Goal: Task Accomplishment & Management: Complete application form

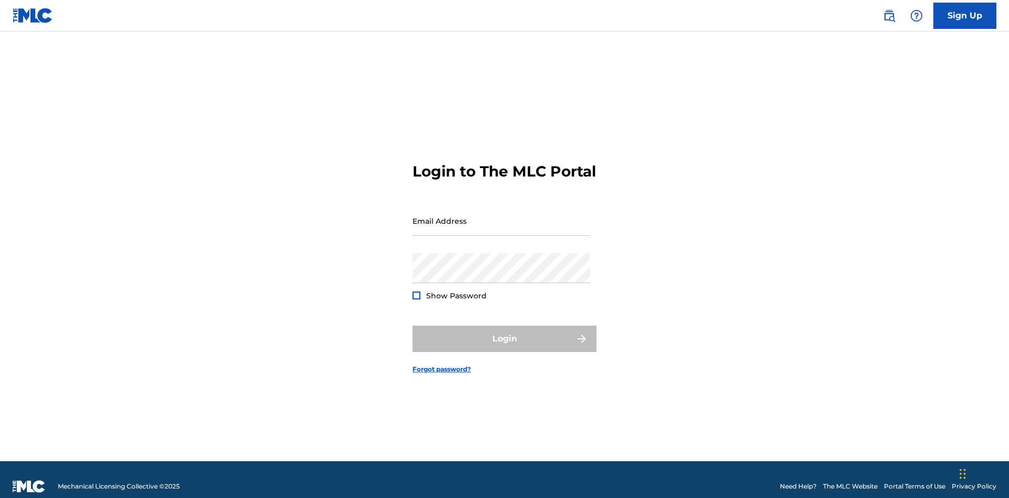
scroll to position [14, 0]
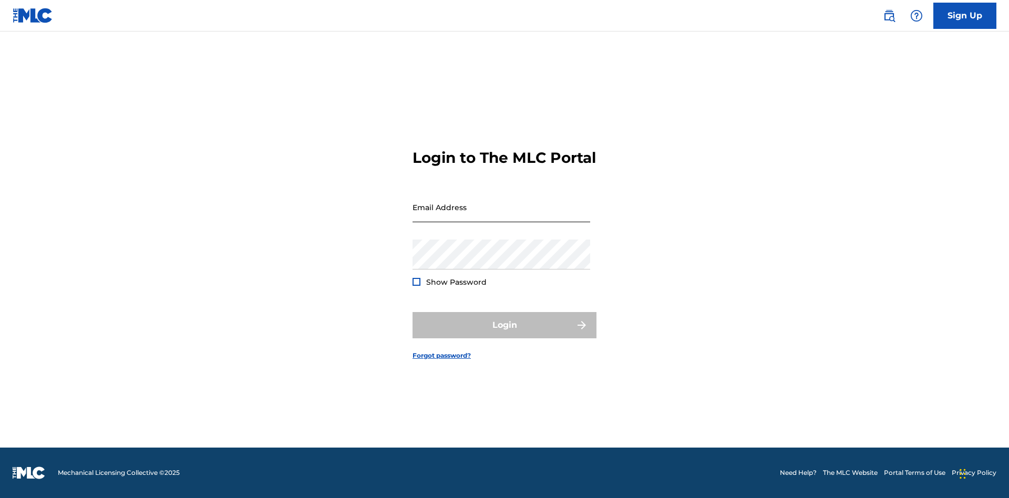
click at [501, 216] on input "Email Address" at bounding box center [502, 207] width 178 height 30
type input "Duke.McTesterson@gmail.com"
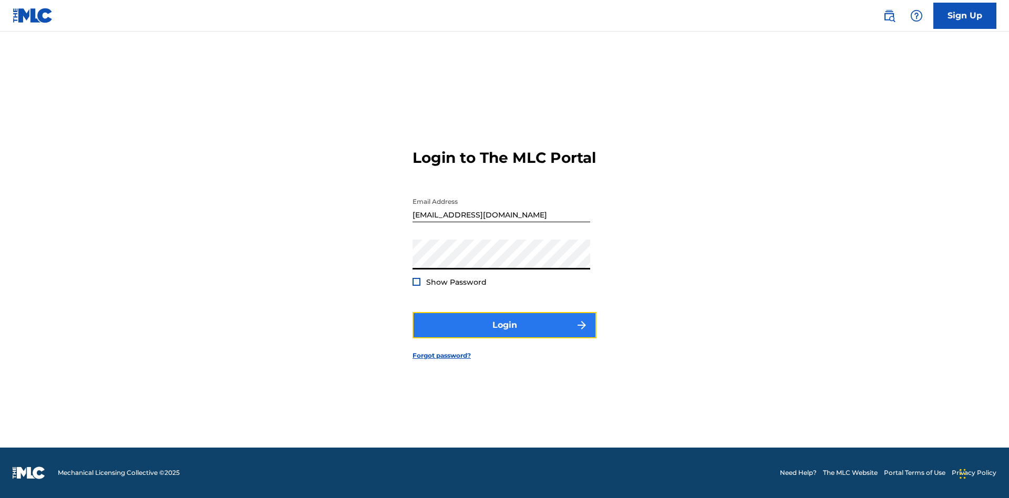
click at [505, 334] on button "Login" at bounding box center [505, 325] width 184 height 26
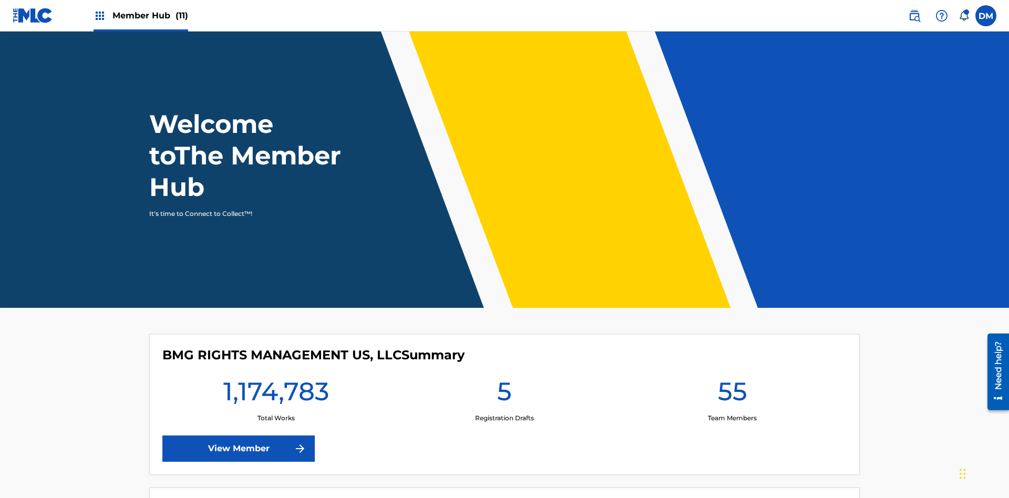
click at [150, 15] on span "Member Hub (11)" at bounding box center [150, 15] width 76 height 12
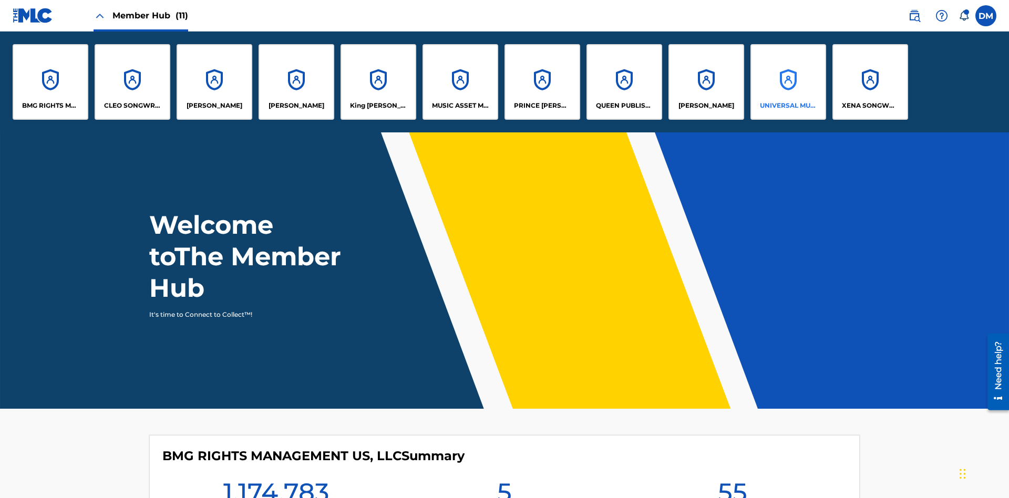
click at [788, 106] on p "UNIVERSAL MUSIC PUB GROUP" at bounding box center [788, 105] width 57 height 9
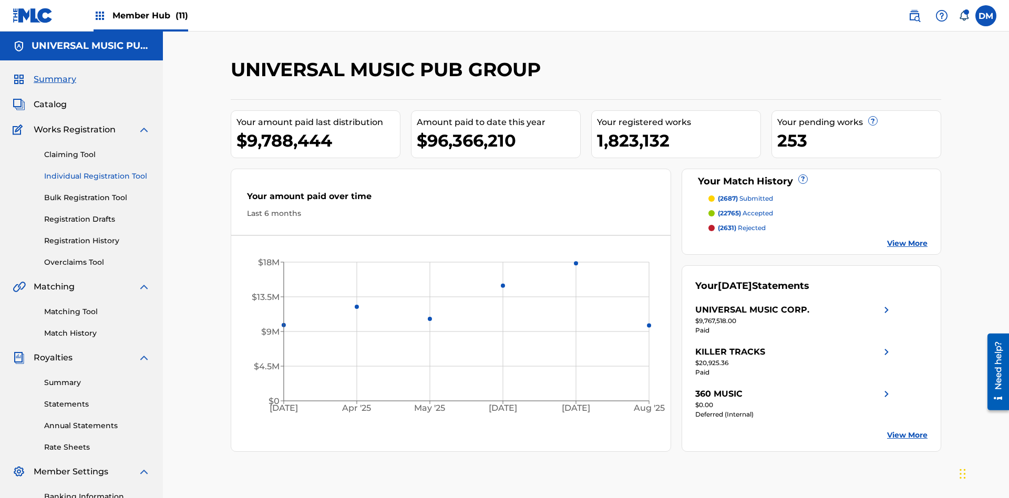
click at [97, 171] on link "Individual Registration Tool" at bounding box center [97, 176] width 106 height 11
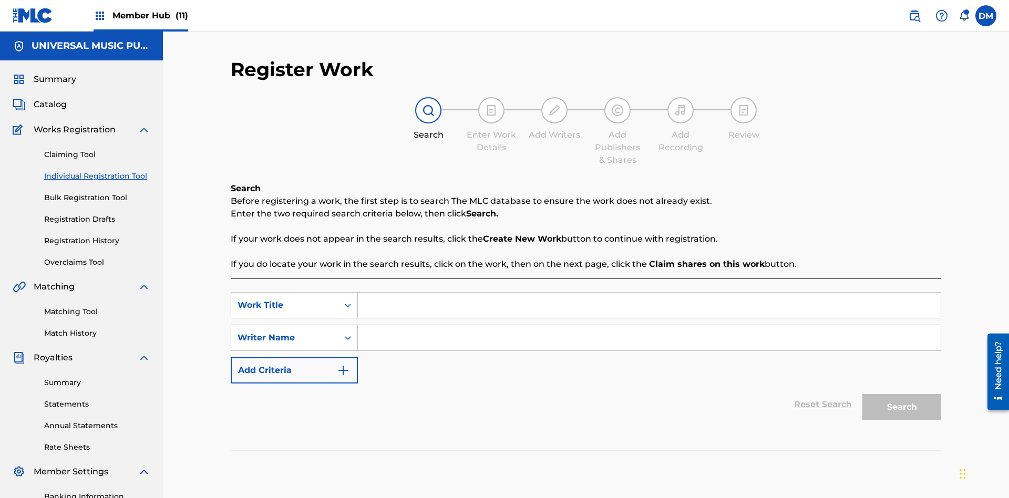
click at [649, 293] on input "Search Form" at bounding box center [649, 305] width 583 height 25
type input "Save At Writer-Add Roles Page After Adding Roles"
click at [649, 325] on input "Search Form" at bounding box center [649, 337] width 583 height 25
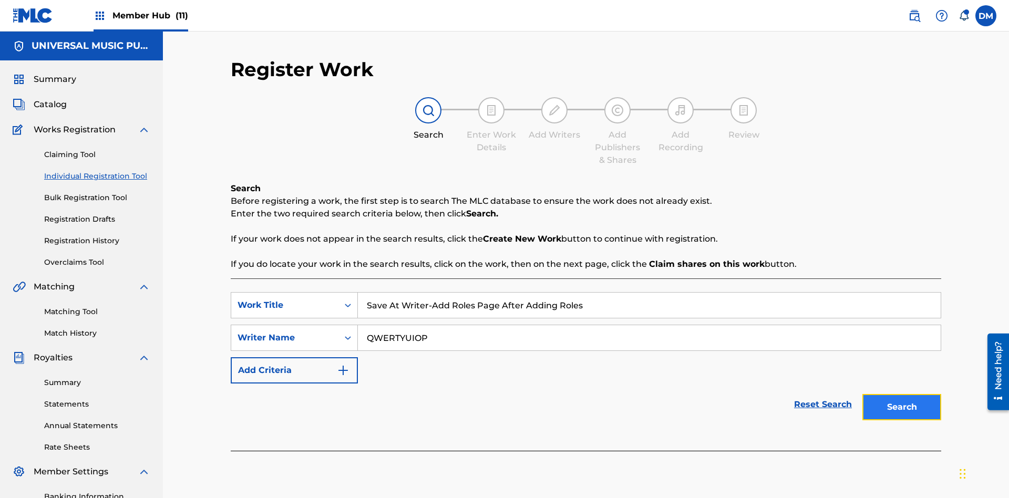
click at [902, 394] on button "Search" at bounding box center [901, 407] width 79 height 26
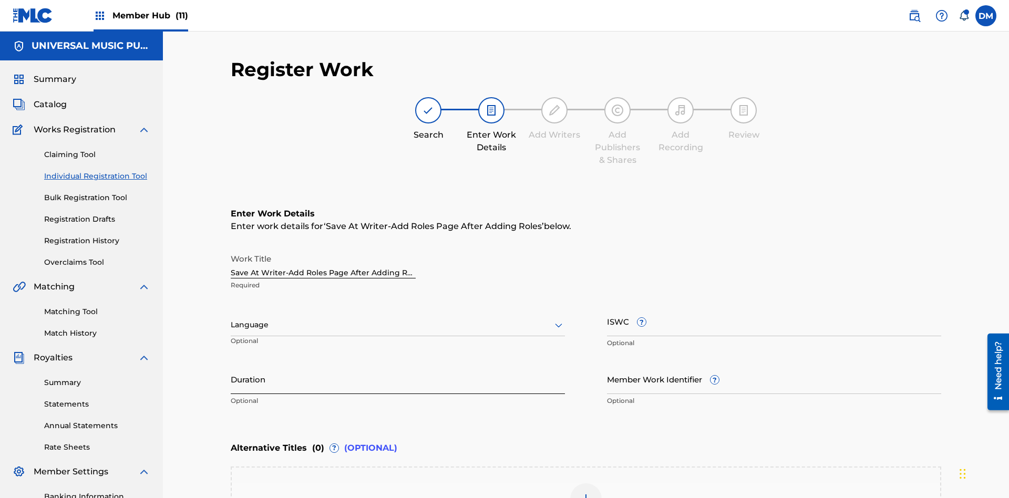
click at [398, 364] on input "Duration" at bounding box center [398, 379] width 334 height 30
click at [398, 364] on input "0" at bounding box center [398, 379] width 334 height 30
type input "00:00"
click at [559, 319] on icon at bounding box center [558, 325] width 13 height 13
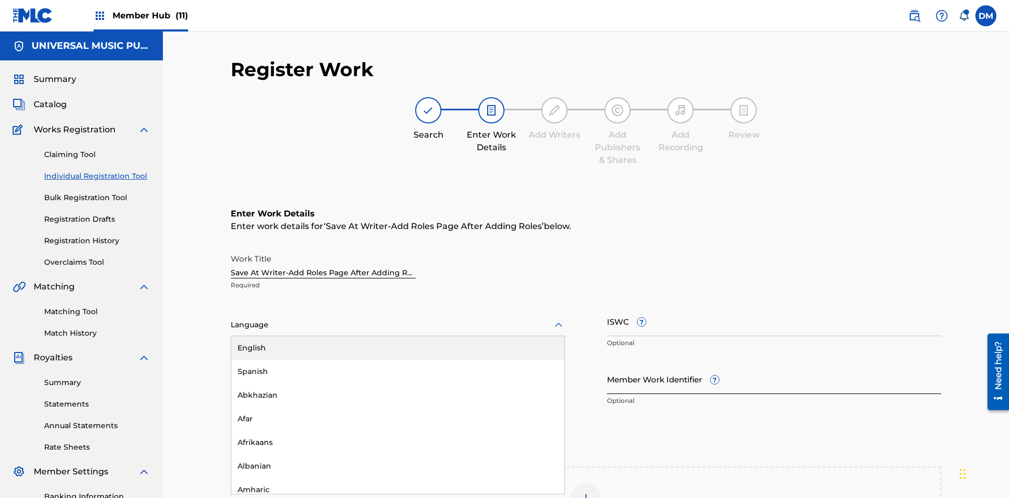
click at [398, 407] on div "Afar" at bounding box center [397, 419] width 333 height 24
click at [774, 364] on input "Member Work Identifier ?" at bounding box center [774, 379] width 334 height 30
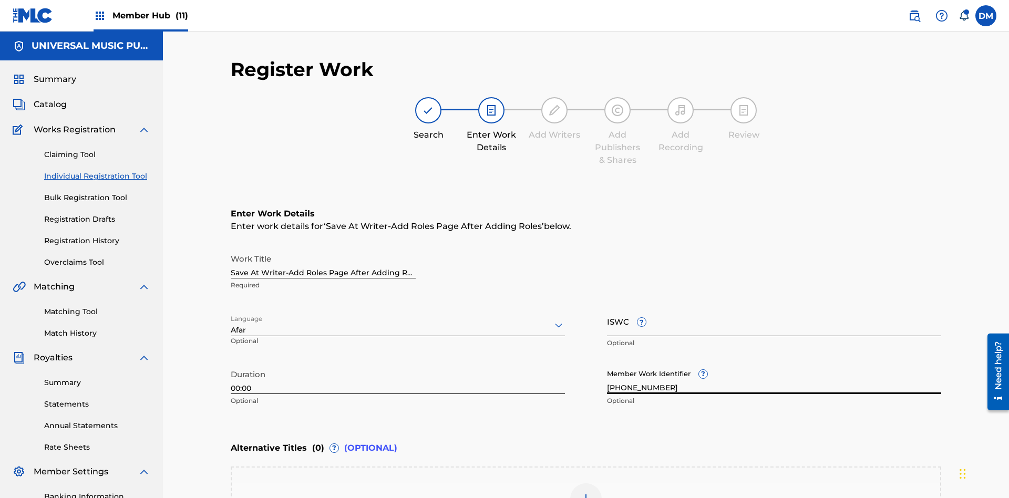
type input "2025.09.23.04"
click at [774, 306] on input "ISWC ?" at bounding box center [774, 321] width 334 height 30
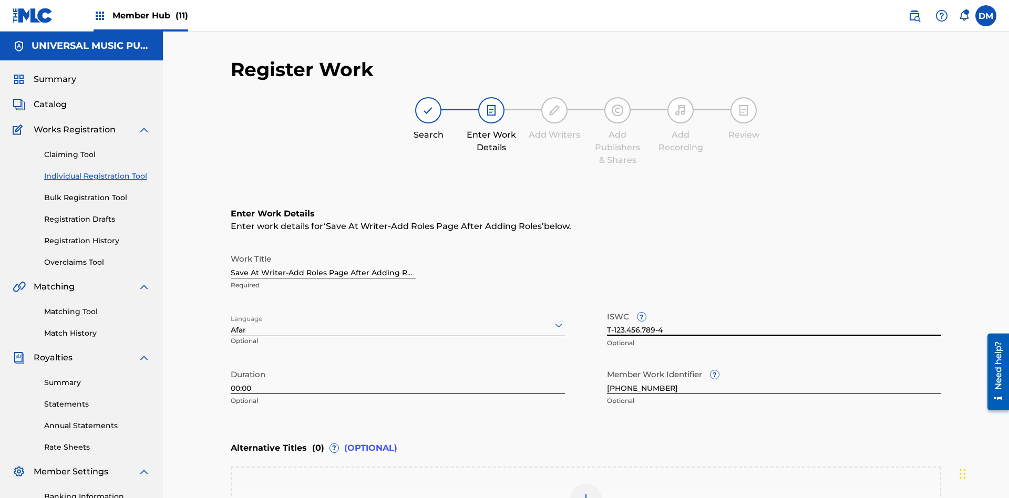
type input "T-123.456.789-4"
click at [586, 493] on img at bounding box center [586, 499] width 13 height 13
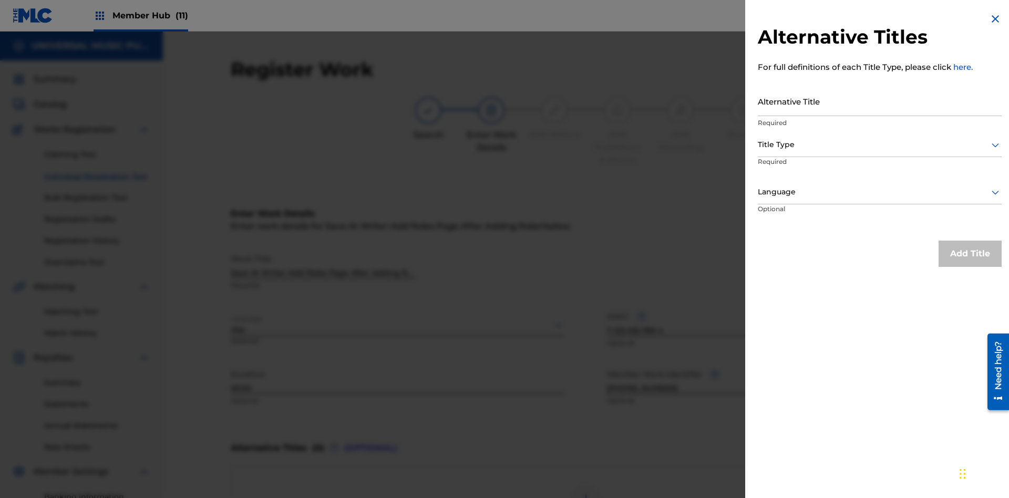
click at [880, 101] on input "Alternative Title" at bounding box center [880, 101] width 244 height 30
type input "Alt Title"
click at [880, 145] on div at bounding box center [880, 144] width 244 height 13
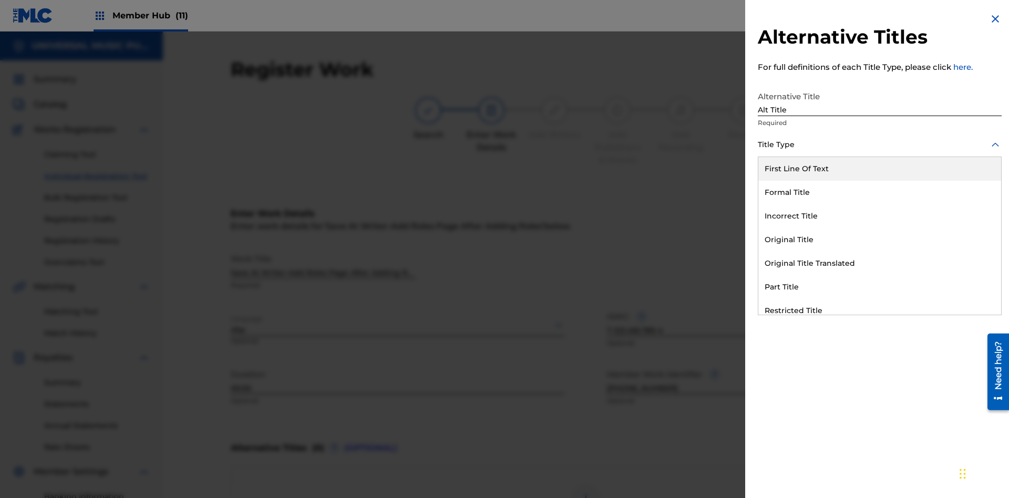
click at [880, 240] on div "Original Title" at bounding box center [879, 240] width 243 height 24
click at [880, 192] on div at bounding box center [880, 192] width 244 height 13
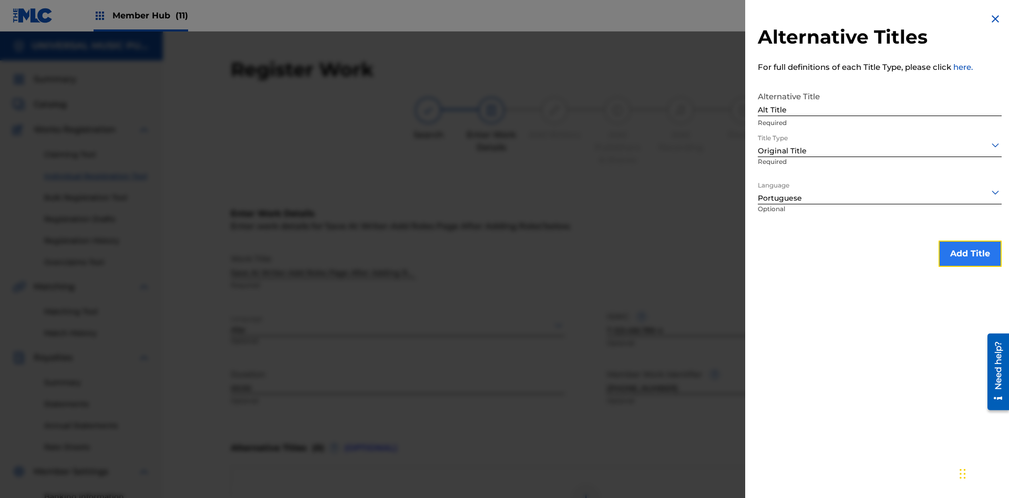
click at [970, 253] on button "Add Title" at bounding box center [970, 254] width 63 height 26
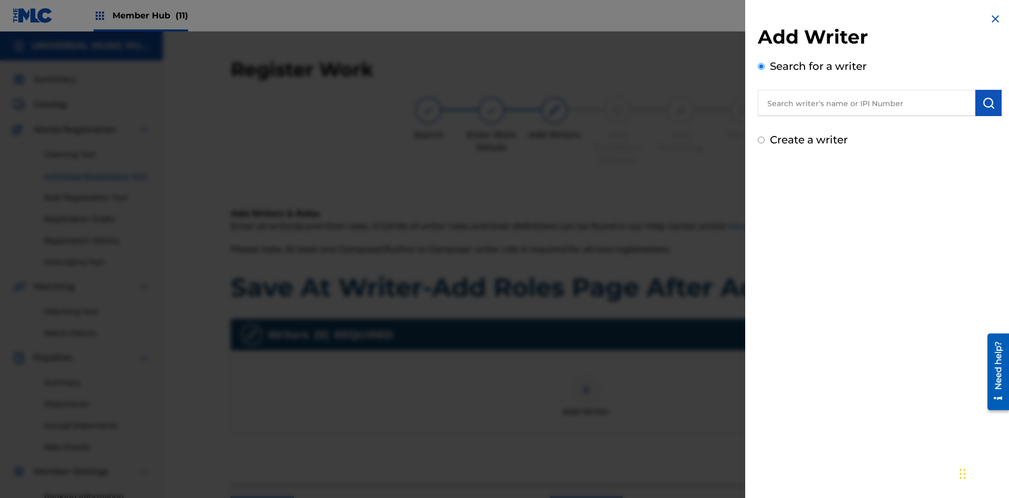
click at [867, 103] on input "text" at bounding box center [867, 103] width 218 height 26
type input "MARK STEVEN BERKOWITZ"
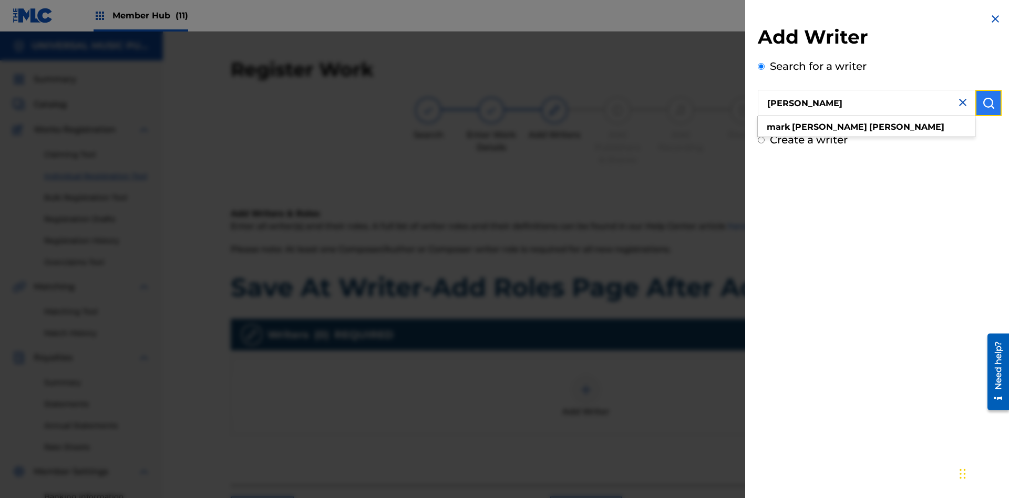
click at [989, 103] on img "submit" at bounding box center [988, 103] width 13 height 13
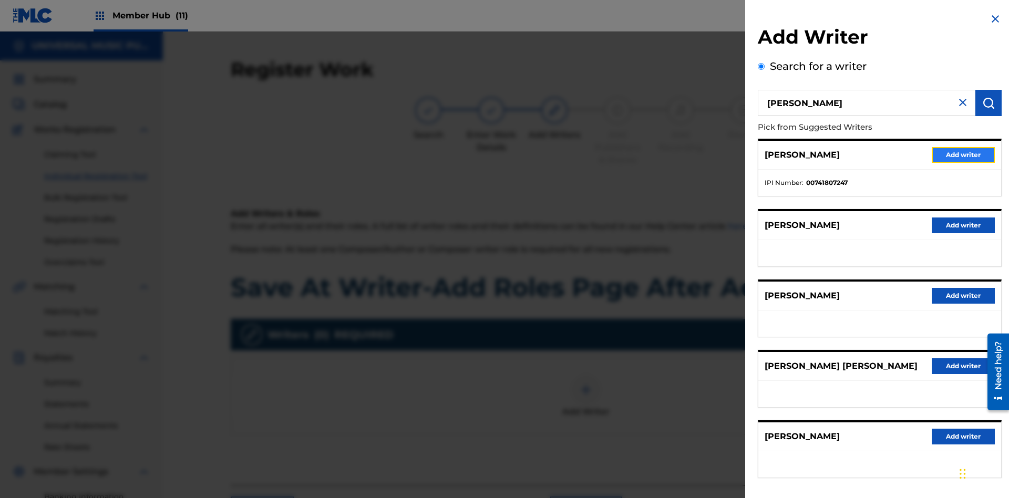
click at [963, 155] on button "Add writer" at bounding box center [963, 155] width 63 height 16
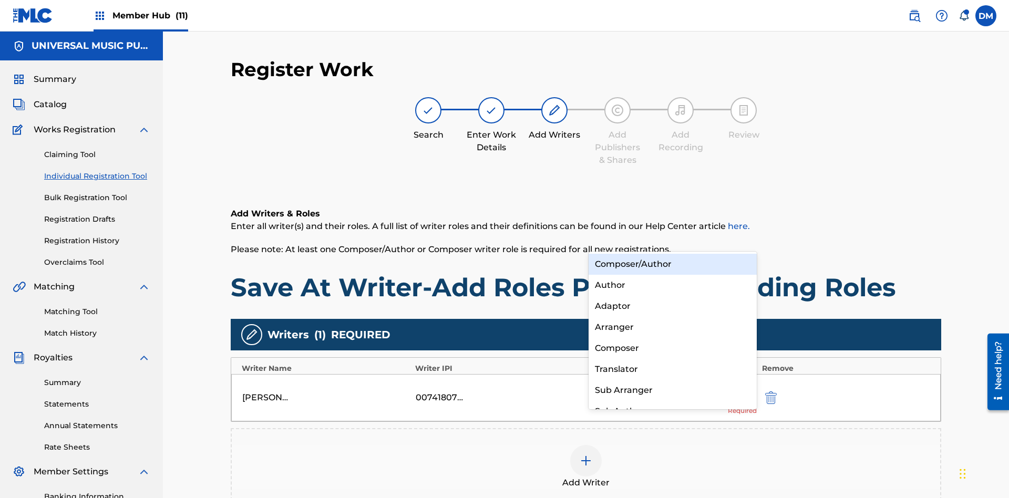
click at [672, 348] on div "Composer" at bounding box center [673, 348] width 168 height 21
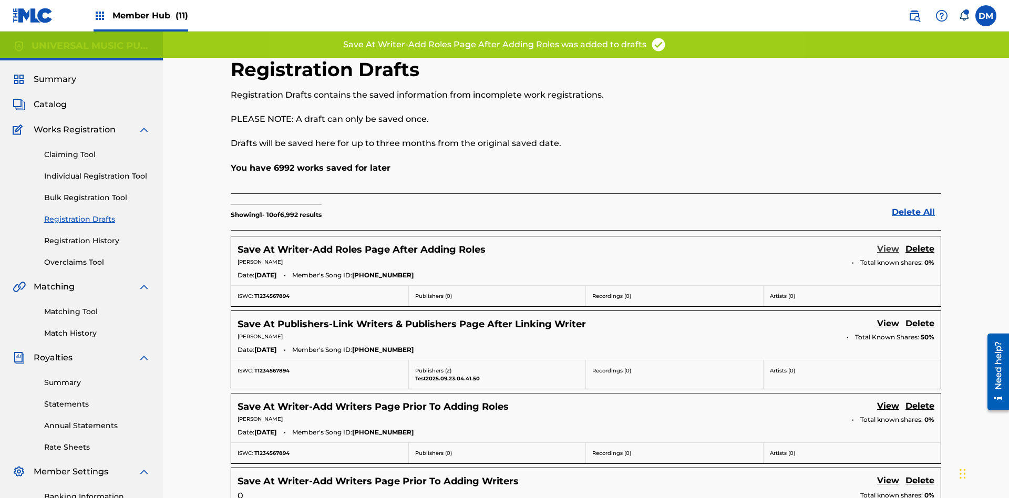
click at [888, 243] on link "View" at bounding box center [888, 250] width 22 height 14
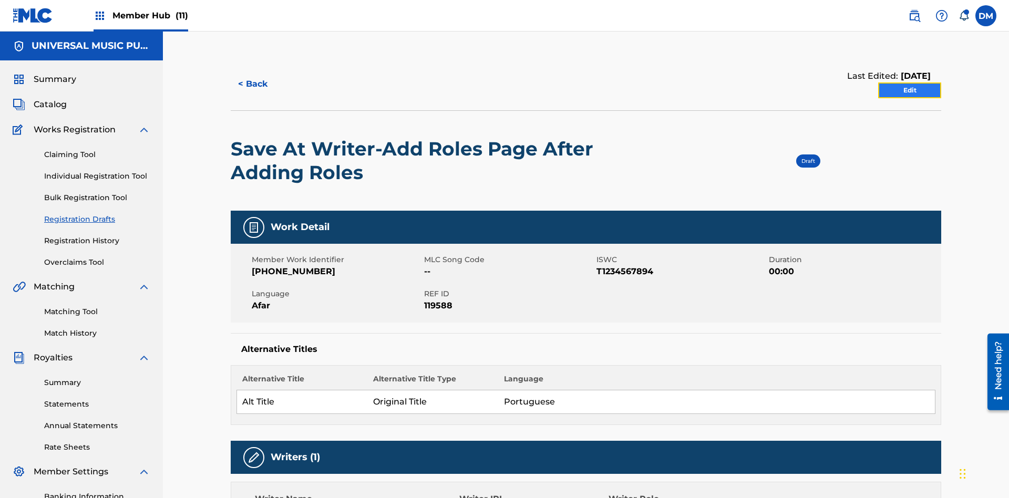
click at [910, 83] on link "Edit" at bounding box center [909, 91] width 63 height 16
